Goal: Information Seeking & Learning: Learn about a topic

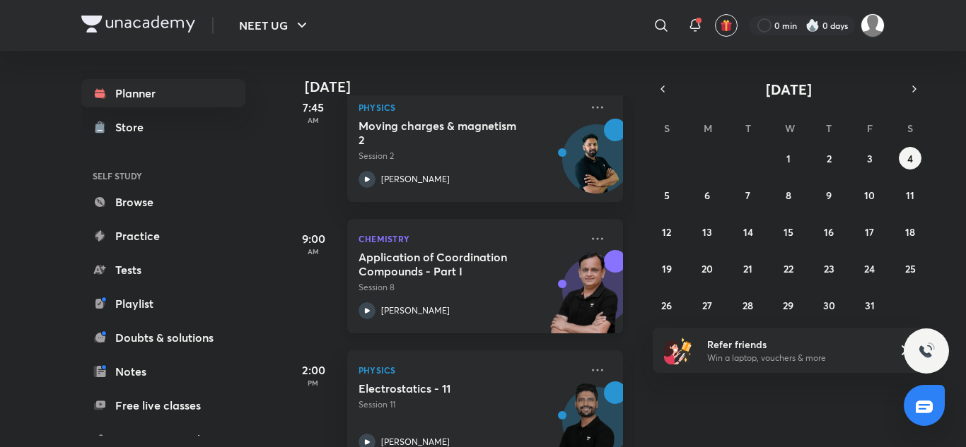
scroll to position [655, 0]
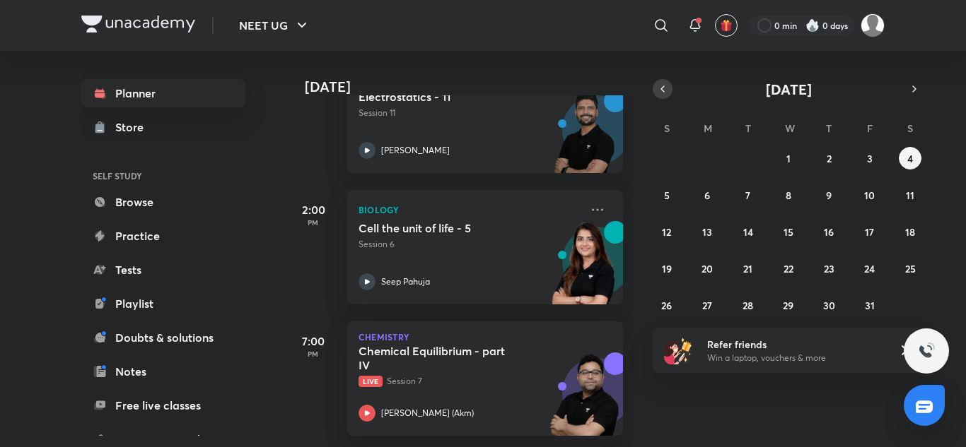
click at [668, 83] on button "button" at bounding box center [662, 89] width 20 height 20
click at [783, 230] on button "17" at bounding box center [788, 232] width 23 height 23
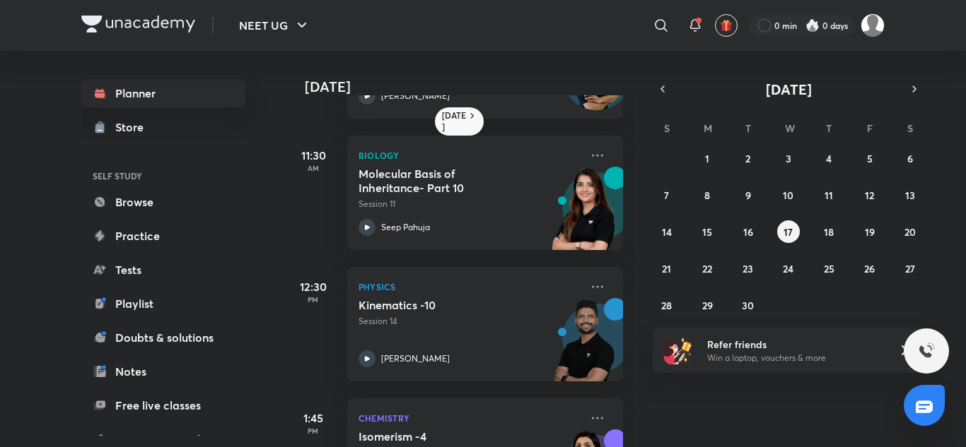
scroll to position [240, 0]
click at [589, 155] on icon at bounding box center [597, 156] width 17 height 17
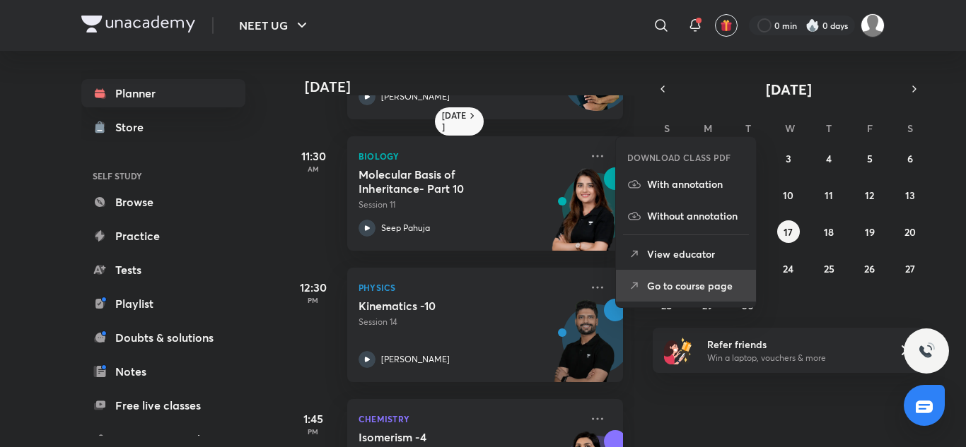
click at [682, 288] on p "Go to course page" at bounding box center [696, 286] width 98 height 15
